Goal: Task Accomplishment & Management: Complete application form

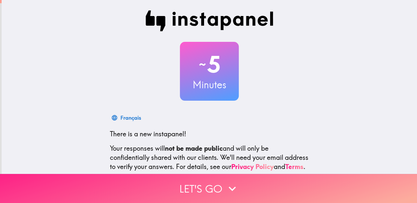
click at [225, 185] on icon "button" at bounding box center [232, 188] width 14 height 14
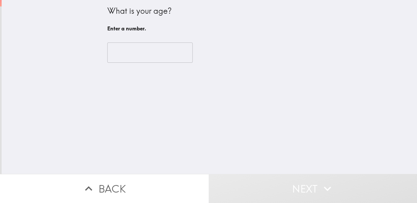
click at [119, 49] on input "number" at bounding box center [149, 53] width 85 height 20
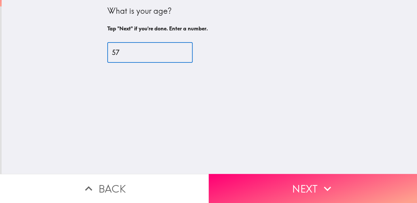
type input "57"
click at [266, 184] on button "Next" at bounding box center [313, 188] width 209 height 29
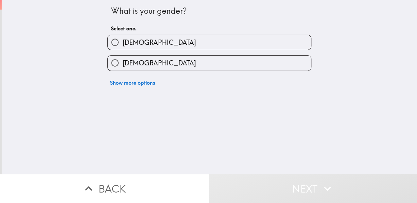
click at [178, 40] on label "[DEMOGRAPHIC_DATA]" at bounding box center [209, 42] width 203 height 15
click at [122, 40] on input "[DEMOGRAPHIC_DATA]" at bounding box center [115, 42] width 15 height 15
radio input "true"
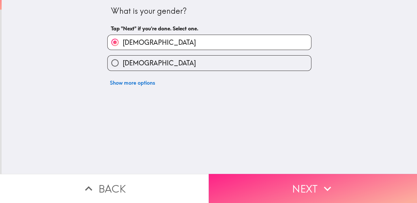
click at [264, 184] on button "Next" at bounding box center [313, 188] width 209 height 29
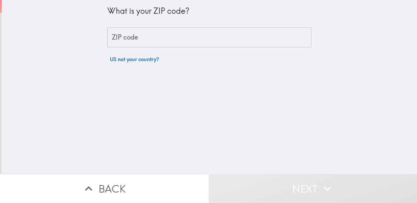
click at [129, 38] on input "ZIP code" at bounding box center [209, 37] width 204 height 20
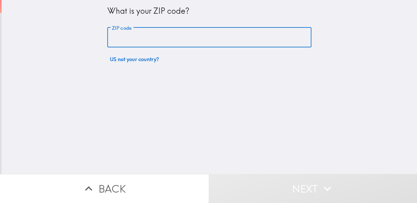
type input "55439"
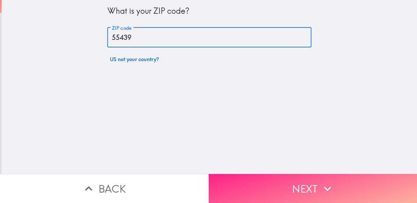
click at [267, 185] on button "Next" at bounding box center [313, 188] width 209 height 29
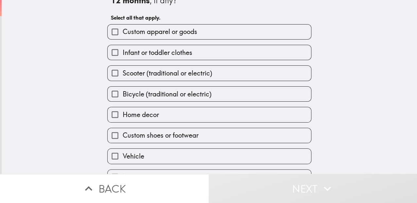
scroll to position [37, 0]
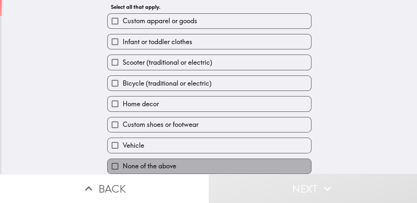
click at [162, 162] on span "None of the above" at bounding box center [149, 166] width 54 height 9
click at [122, 159] on input "None of the above" at bounding box center [115, 166] width 15 height 15
checkbox input "true"
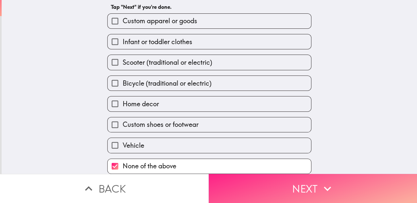
click at [269, 186] on button "Next" at bounding box center [313, 188] width 209 height 29
